Goal: Task Accomplishment & Management: Manage account settings

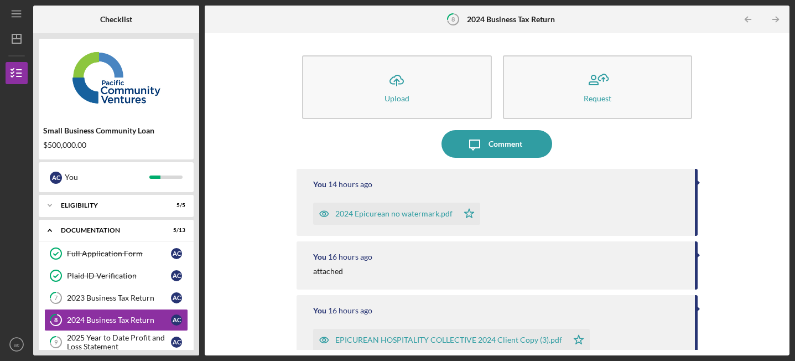
scroll to position [233, 0]
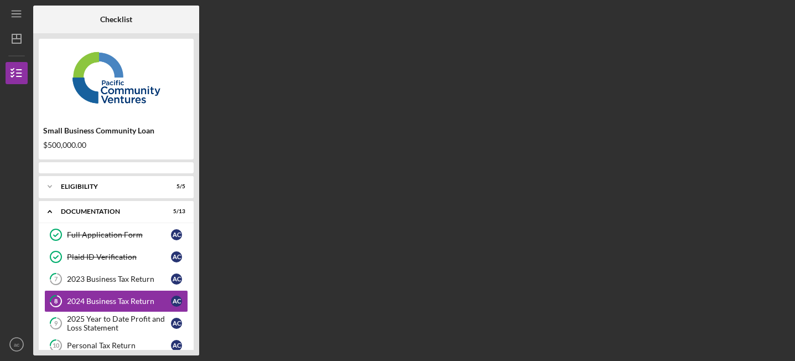
scroll to position [38, 0]
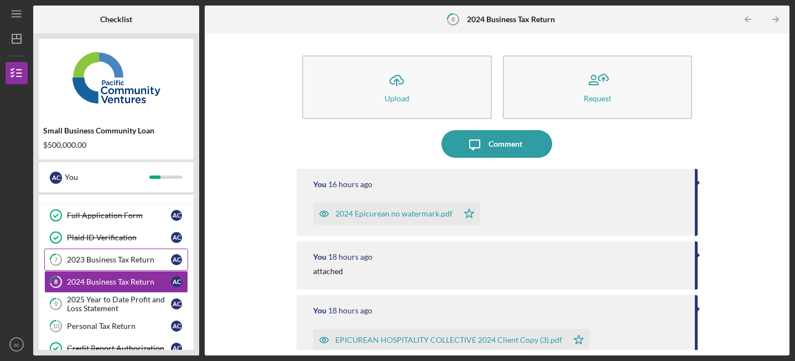
click at [112, 269] on link "7 2023 Business Tax Return a c" at bounding box center [116, 259] width 144 height 22
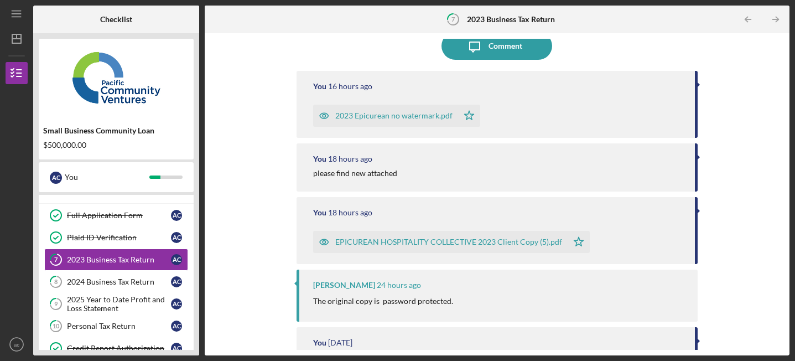
scroll to position [129, 0]
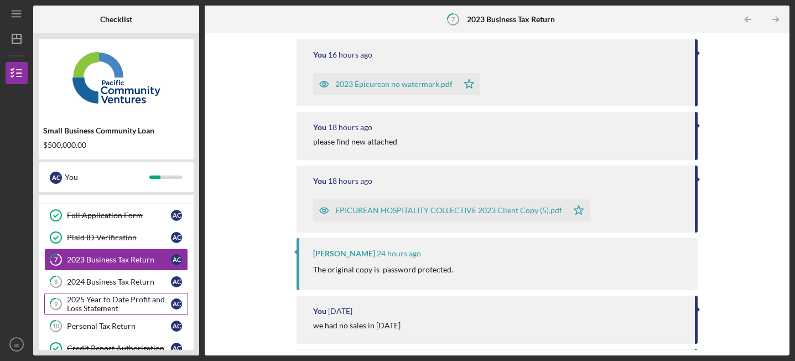
click at [92, 312] on div "2025 Year to Date Profit and Loss Statement" at bounding box center [119, 304] width 104 height 18
